Goal: Use online tool/utility: Utilize a website feature to perform a specific function

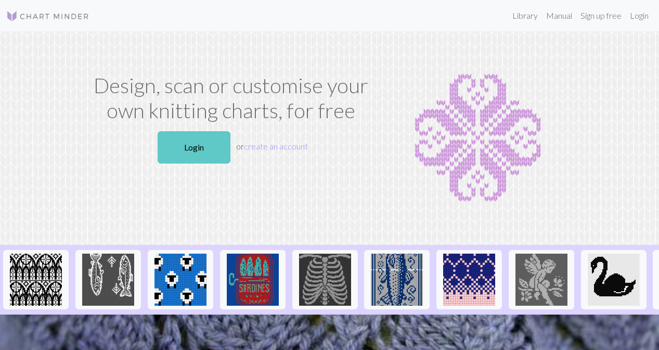
click at [200, 152] on link "Login" at bounding box center [194, 147] width 73 height 32
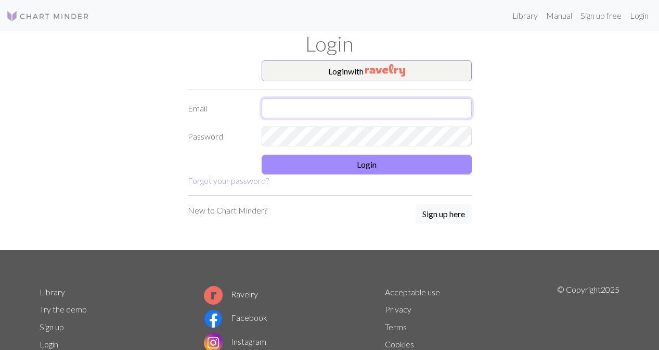
type input "[EMAIL_ADDRESS][DOMAIN_NAME]"
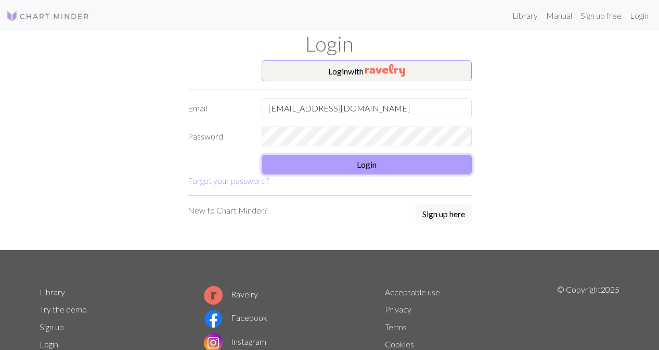
click at [349, 172] on button "Login" at bounding box center [367, 165] width 210 height 20
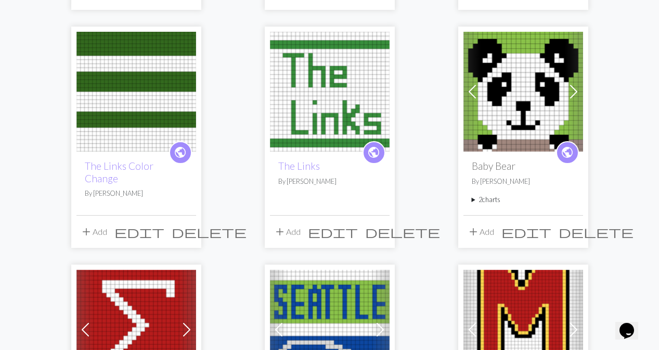
scroll to position [314, 0]
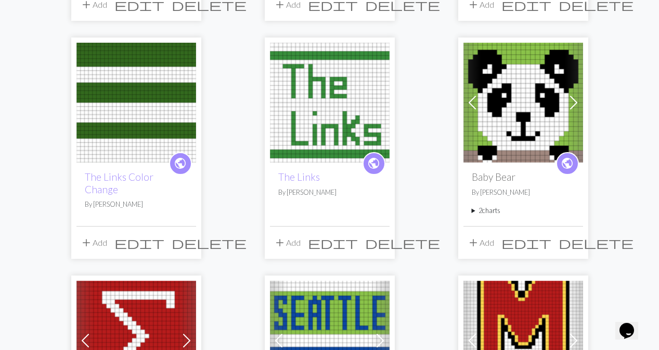
click at [135, 48] on img at bounding box center [136, 103] width 120 height 120
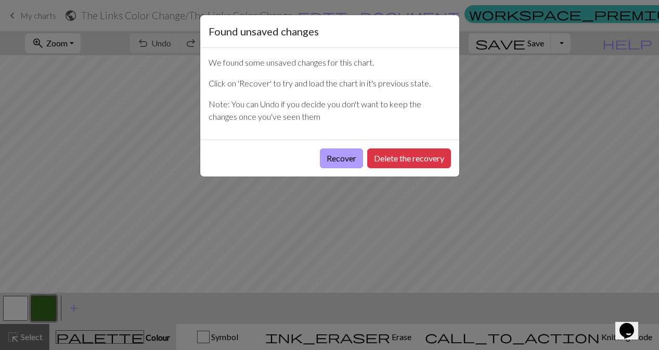
click at [343, 161] on button "Recover" at bounding box center [341, 158] width 43 height 20
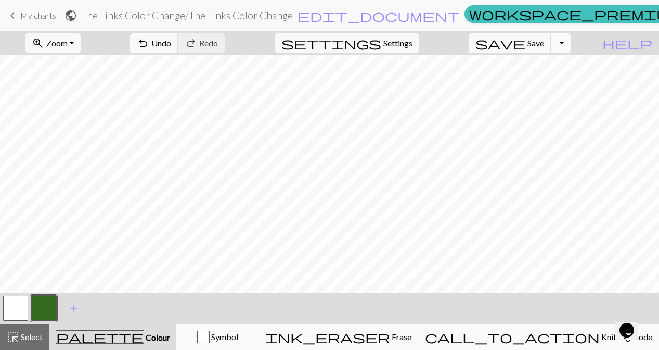
click at [571, 45] on button "Toggle Dropdown" at bounding box center [561, 43] width 20 height 20
click at [25, 16] on span "My charts" at bounding box center [38, 15] width 36 height 10
click at [14, 314] on button "button" at bounding box center [15, 308] width 25 height 25
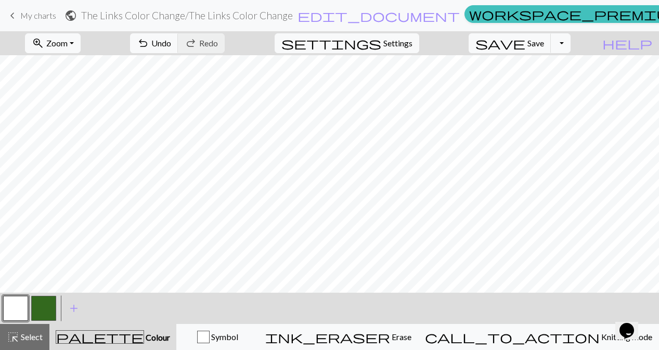
click at [44, 308] on button "button" at bounding box center [43, 308] width 25 height 25
click at [19, 310] on button "button" at bounding box center [15, 308] width 25 height 25
click at [47, 303] on button "button" at bounding box center [43, 308] width 25 height 25
click at [51, 302] on button "button" at bounding box center [43, 308] width 25 height 25
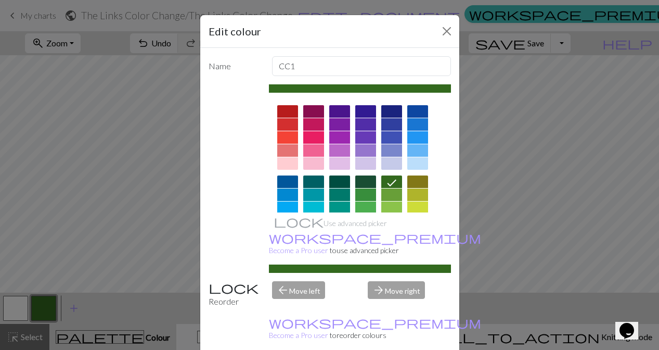
click at [90, 253] on div "Edit colour Name CC1 Use advanced picker workspace_premium Become a Pro user to…" at bounding box center [329, 175] width 659 height 350
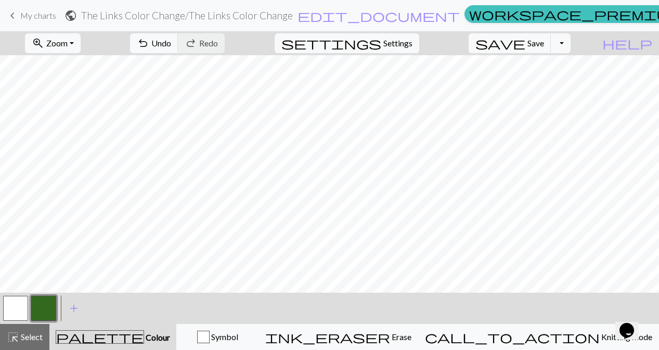
click at [19, 305] on button "button" at bounding box center [15, 308] width 25 height 25
click at [41, 309] on button "button" at bounding box center [43, 308] width 25 height 25
click at [19, 310] on button "button" at bounding box center [15, 308] width 25 height 25
click at [171, 46] on span "Undo" at bounding box center [161, 43] width 20 height 10
click at [49, 310] on button "button" at bounding box center [43, 308] width 25 height 25
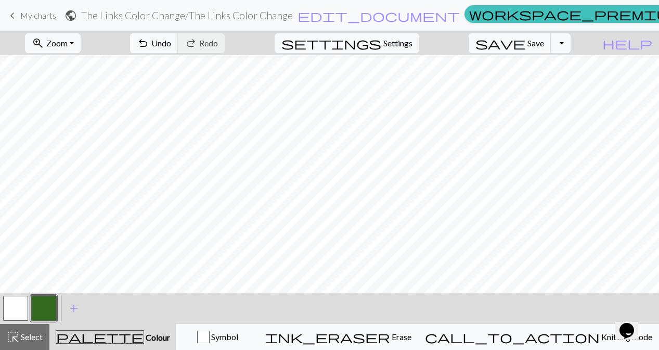
click at [31, 313] on button "button" at bounding box center [43, 308] width 25 height 25
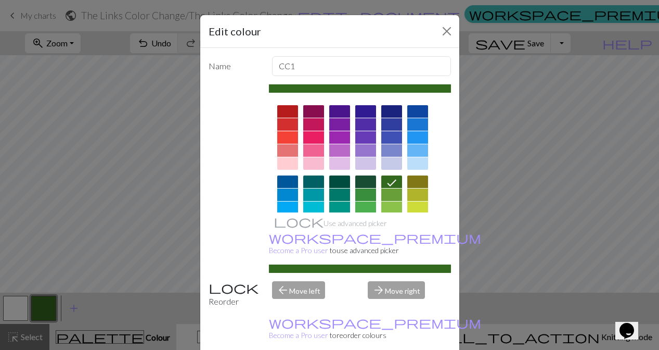
click at [48, 235] on div "Edit colour Name CC1 Use advanced picker workspace_premium Become a Pro user to…" at bounding box center [329, 175] width 659 height 350
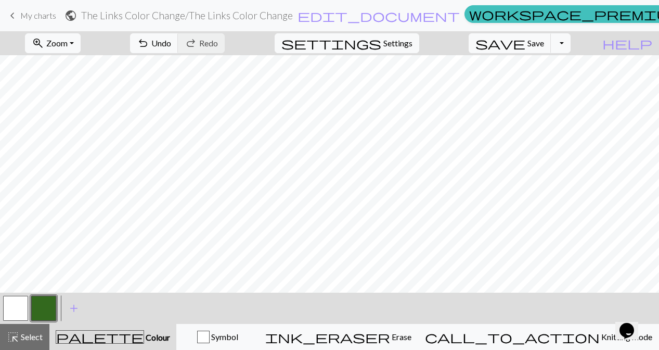
click at [11, 308] on button "button" at bounding box center [15, 308] width 25 height 25
click at [48, 305] on button "button" at bounding box center [43, 308] width 25 height 25
click at [171, 46] on span "Undo" at bounding box center [161, 43] width 20 height 10
click at [20, 309] on button "button" at bounding box center [15, 308] width 25 height 25
click at [45, 306] on button "button" at bounding box center [43, 308] width 25 height 25
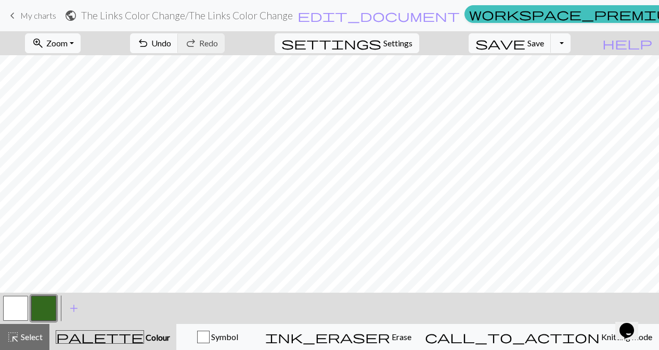
click at [22, 304] on button "button" at bounding box center [15, 308] width 25 height 25
click at [42, 305] on button "button" at bounding box center [43, 308] width 25 height 25
click at [18, 305] on button "button" at bounding box center [15, 308] width 25 height 25
click at [16, 309] on button "button" at bounding box center [15, 308] width 25 height 25
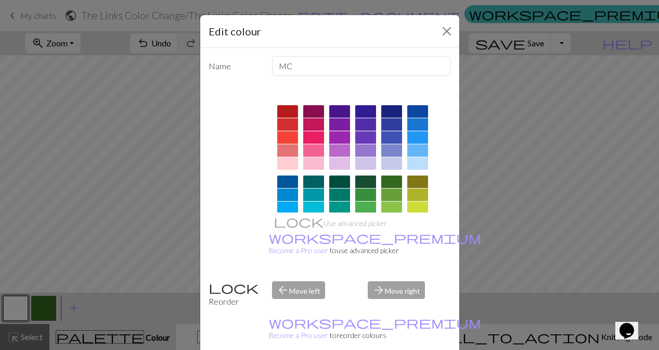
click at [79, 259] on div "Edit colour Name MC Use advanced picker workspace_premium Become a Pro user to …" at bounding box center [329, 175] width 659 height 350
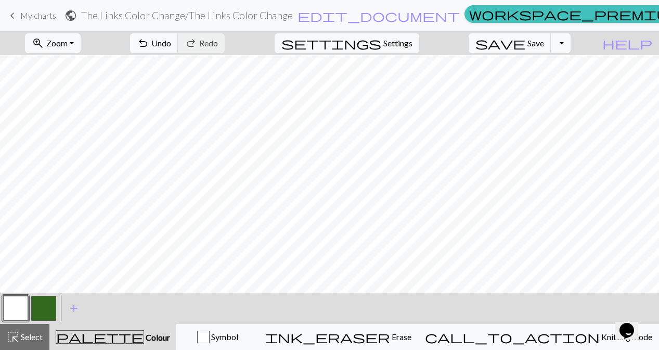
click at [41, 305] on button "button" at bounding box center [43, 308] width 25 height 25
click at [41, 310] on button "button" at bounding box center [43, 308] width 25 height 25
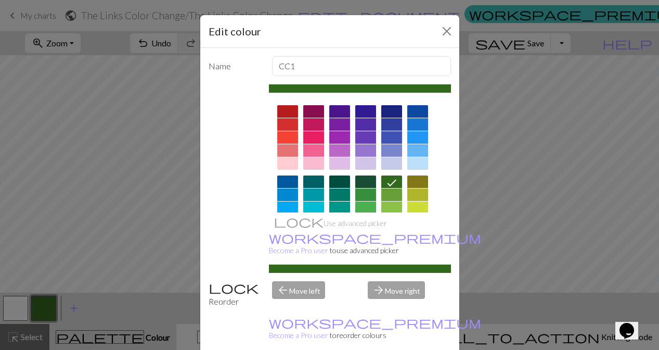
click at [77, 216] on div "Edit colour Name CC1 Use advanced picker workspace_premium Become a Pro user to…" at bounding box center [329, 175] width 659 height 350
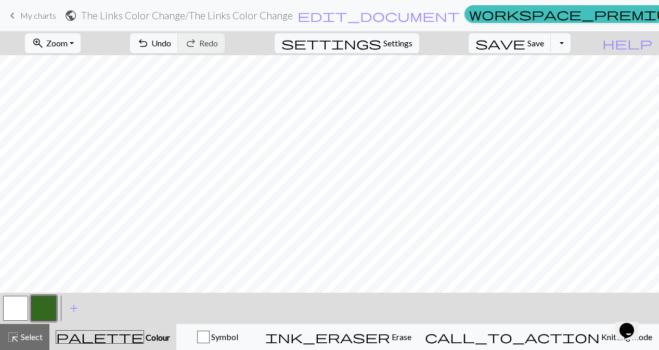
click at [10, 310] on button "button" at bounding box center [15, 308] width 25 height 25
click at [46, 302] on button "button" at bounding box center [43, 308] width 25 height 25
click at [14, 308] on button "button" at bounding box center [15, 308] width 25 height 25
click at [40, 305] on button "button" at bounding box center [43, 308] width 25 height 25
click at [18, 310] on button "button" at bounding box center [15, 308] width 25 height 25
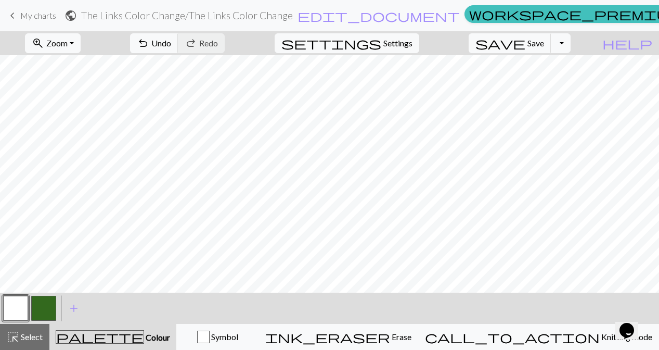
click at [47, 304] on button "button" at bounding box center [43, 308] width 25 height 25
click at [37, 313] on button "button" at bounding box center [43, 308] width 25 height 25
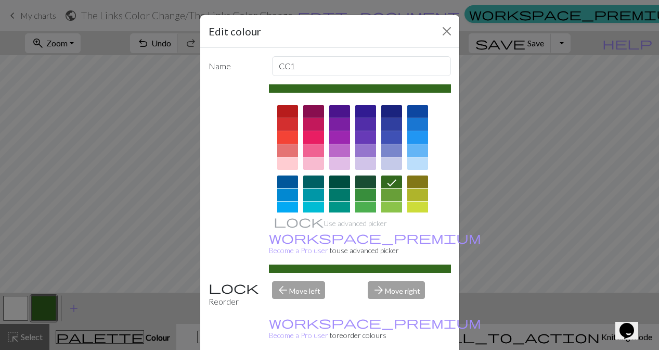
click at [50, 174] on div "Edit colour Name CC1 Use advanced picker workspace_premium Become a Pro user to…" at bounding box center [329, 175] width 659 height 350
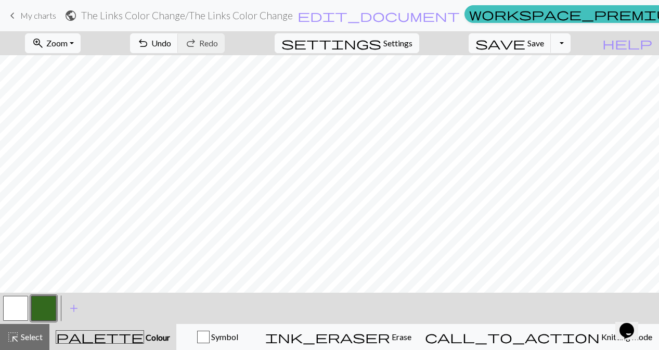
click at [16, 300] on button "button" at bounding box center [15, 308] width 25 height 25
click at [45, 304] on button "button" at bounding box center [43, 308] width 25 height 25
click at [42, 297] on button "button" at bounding box center [43, 308] width 25 height 25
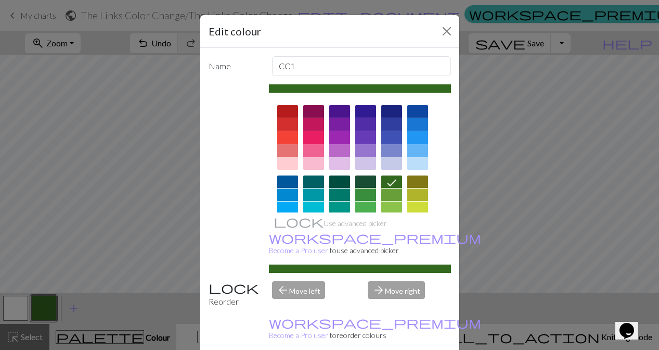
click at [101, 196] on div "Edit colour Name CC1 Use advanced picker workspace_premium Become a Pro user to…" at bounding box center [329, 175] width 659 height 350
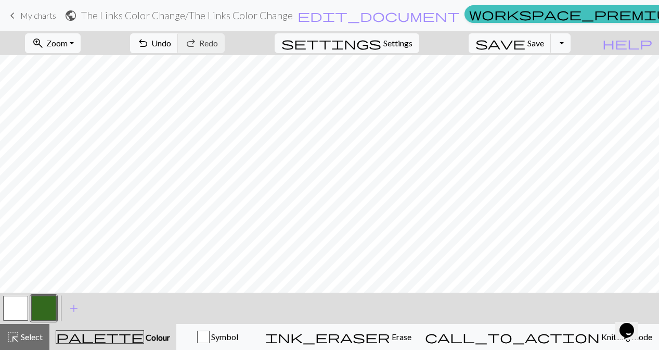
click at [22, 300] on button "button" at bounding box center [15, 308] width 25 height 25
click at [45, 305] on button "button" at bounding box center [43, 308] width 25 height 25
click at [21, 306] on button "button" at bounding box center [15, 308] width 25 height 25
click at [38, 305] on button "button" at bounding box center [43, 308] width 25 height 25
click at [19, 309] on button "button" at bounding box center [15, 308] width 25 height 25
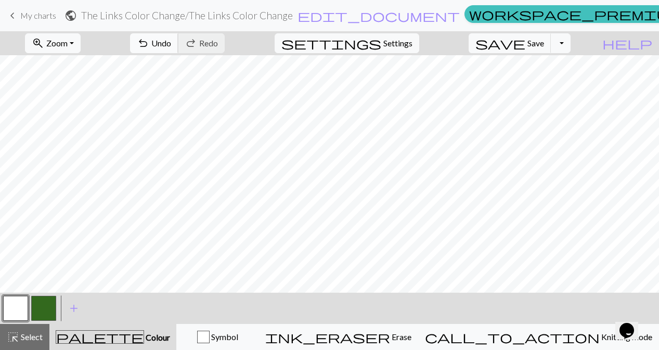
click at [149, 42] on span "undo" at bounding box center [143, 43] width 12 height 15
click at [43, 303] on button "button" at bounding box center [43, 308] width 25 height 25
click at [43, 310] on button "button" at bounding box center [43, 308] width 25 height 25
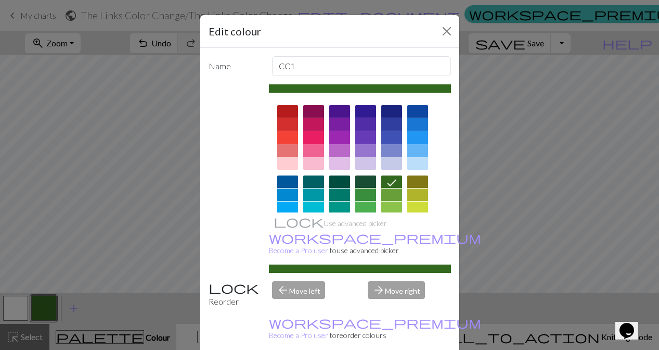
click at [150, 200] on div "Edit colour Name CC1 Use advanced picker workspace_premium Become a Pro user to…" at bounding box center [329, 175] width 659 height 350
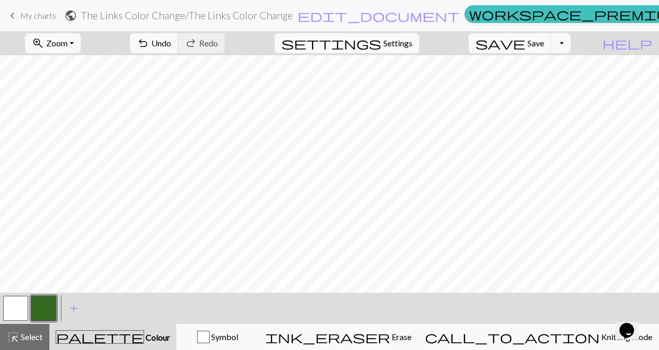
click at [11, 310] on button "button" at bounding box center [15, 308] width 25 height 25
click at [45, 311] on button "button" at bounding box center [43, 308] width 25 height 25
click at [13, 309] on button "button" at bounding box center [15, 308] width 25 height 25
click at [171, 45] on span "Undo" at bounding box center [161, 43] width 20 height 10
click at [43, 311] on button "button" at bounding box center [43, 308] width 25 height 25
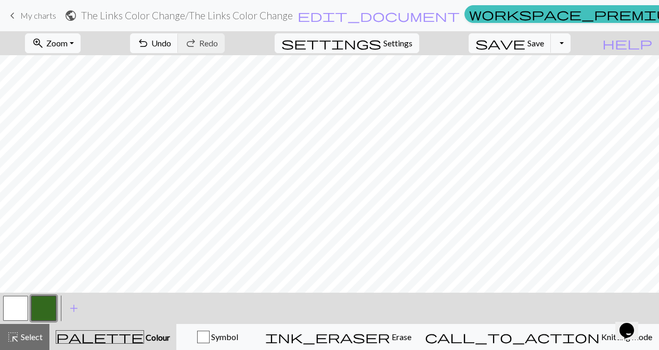
click at [11, 305] on button "button" at bounding box center [15, 308] width 25 height 25
click at [45, 308] on button "button" at bounding box center [43, 308] width 25 height 25
click at [17, 306] on button "button" at bounding box center [15, 308] width 25 height 25
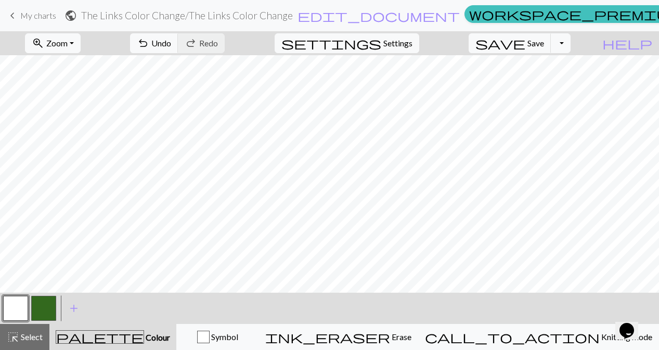
click at [48, 312] on button "button" at bounding box center [43, 308] width 25 height 25
click at [19, 312] on button "button" at bounding box center [15, 308] width 25 height 25
click at [48, 309] on button "button" at bounding box center [43, 308] width 25 height 25
